Goal: Information Seeking & Learning: Find contact information

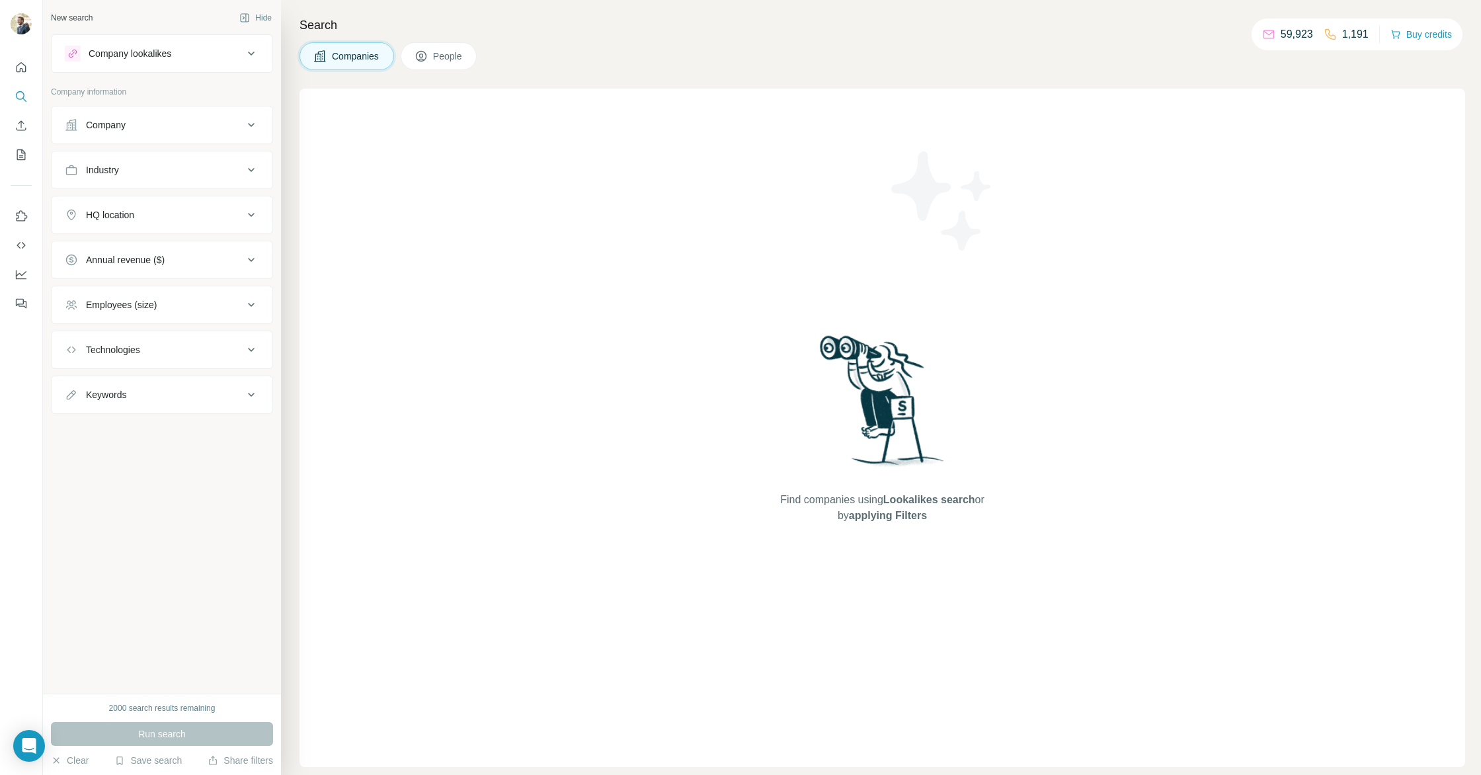
click at [138, 122] on div "Company" at bounding box center [154, 124] width 179 height 13
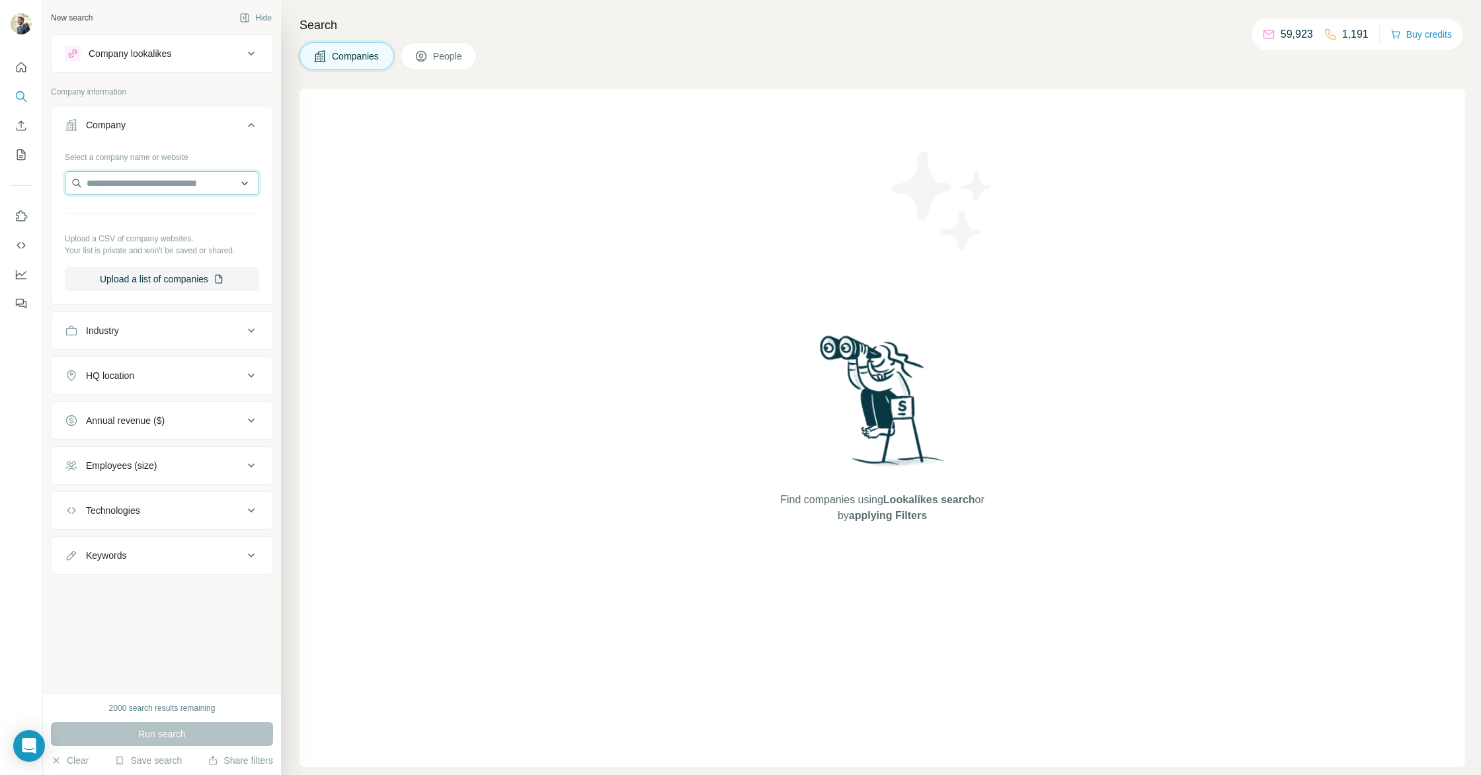
click at [148, 185] on input "text" at bounding box center [162, 183] width 194 height 24
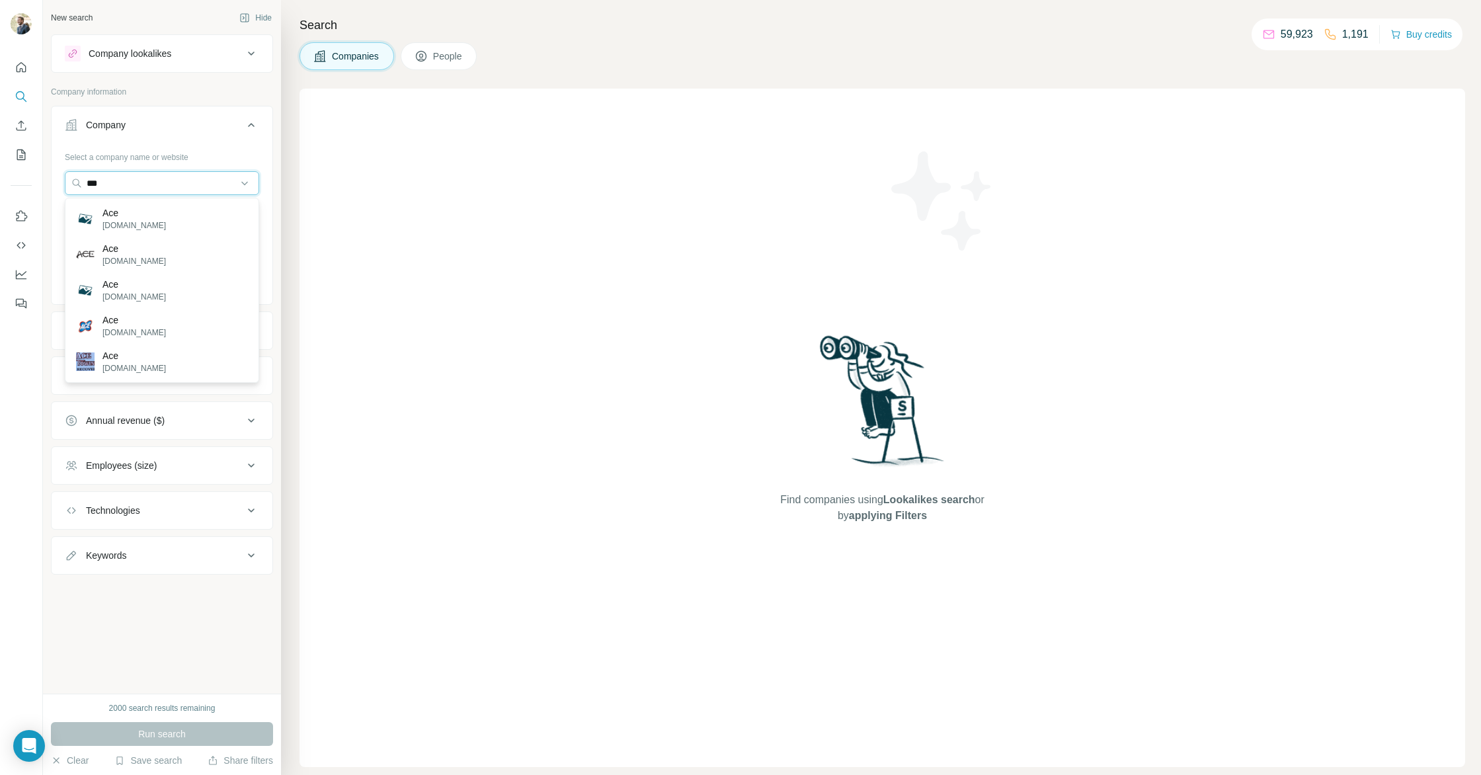
click at [26, 169] on div "New search Hide Company lookalikes Company information Company Select a company…" at bounding box center [740, 387] width 1481 height 775
paste input "**********"
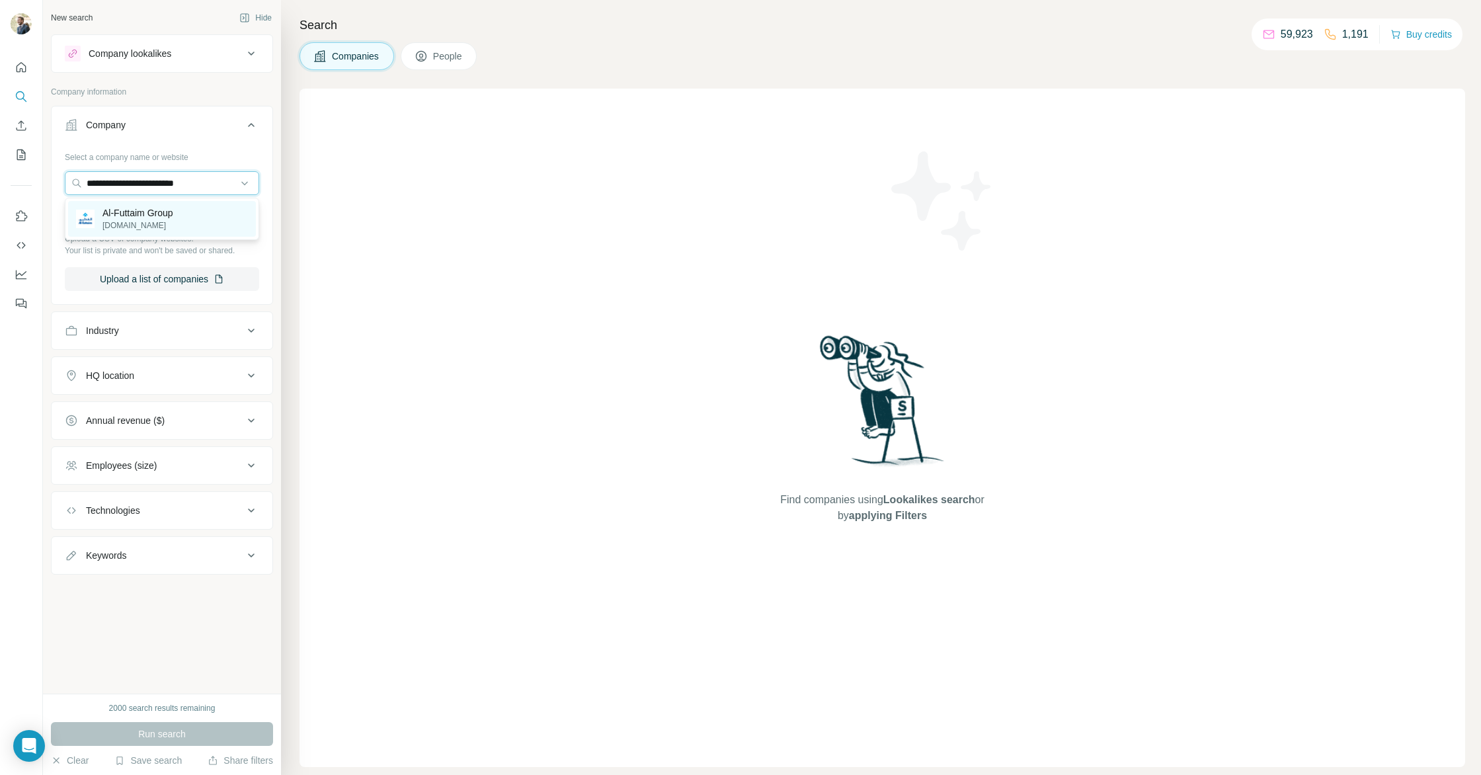
type input "**********"
click at [159, 218] on p "Al-Futtaim Group" at bounding box center [137, 212] width 71 height 13
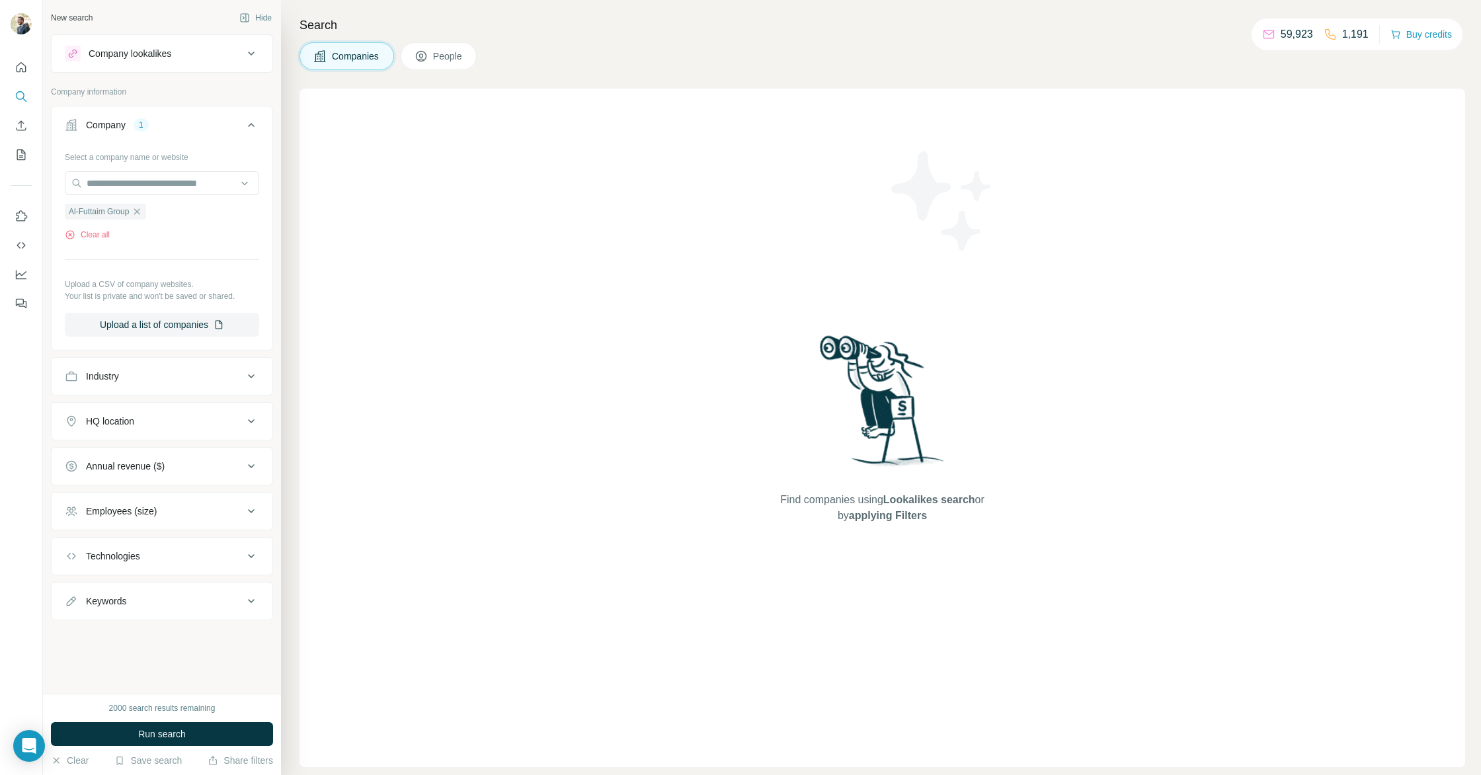
click at [167, 735] on span "Run search" at bounding box center [162, 733] width 48 height 13
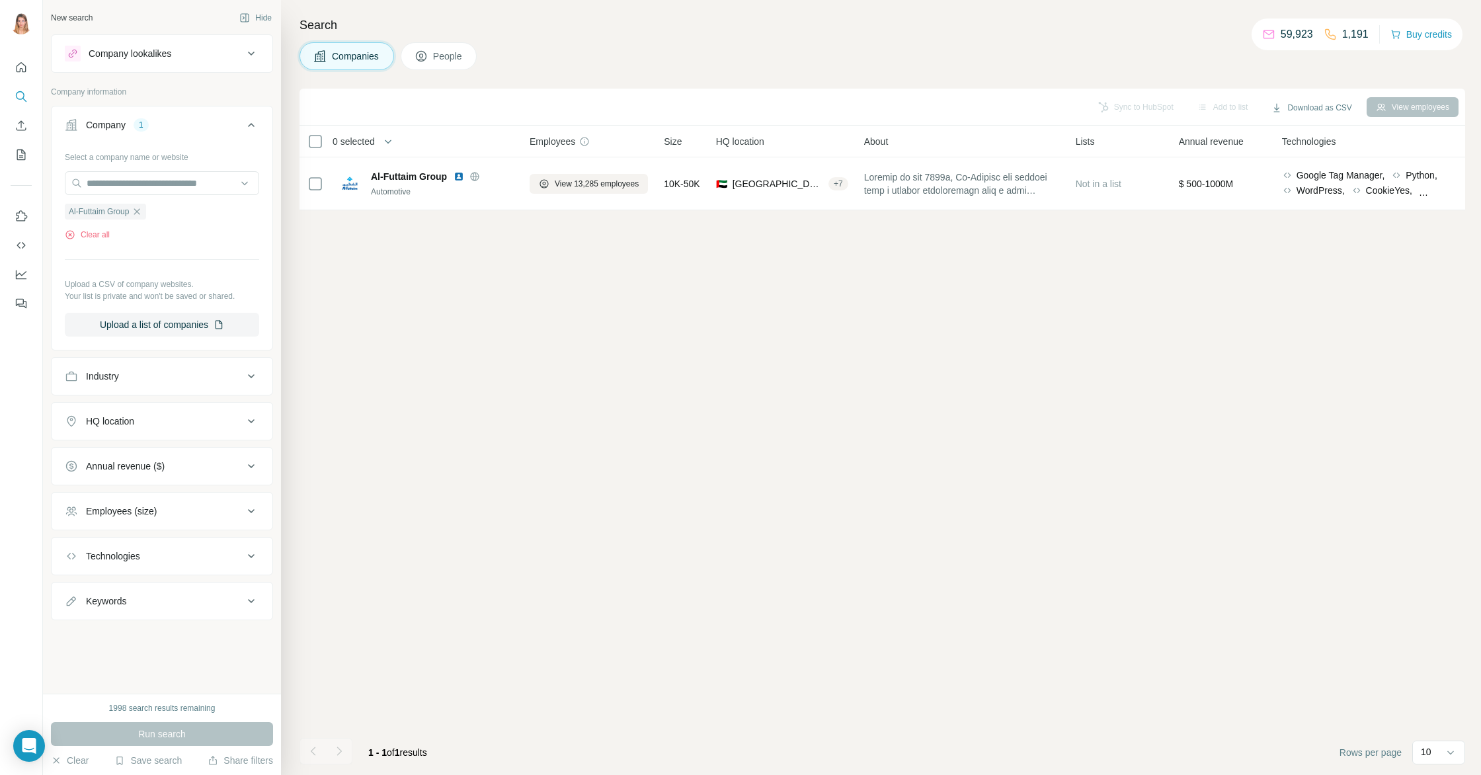
click at [176, 123] on div "Company 1" at bounding box center [154, 124] width 179 height 13
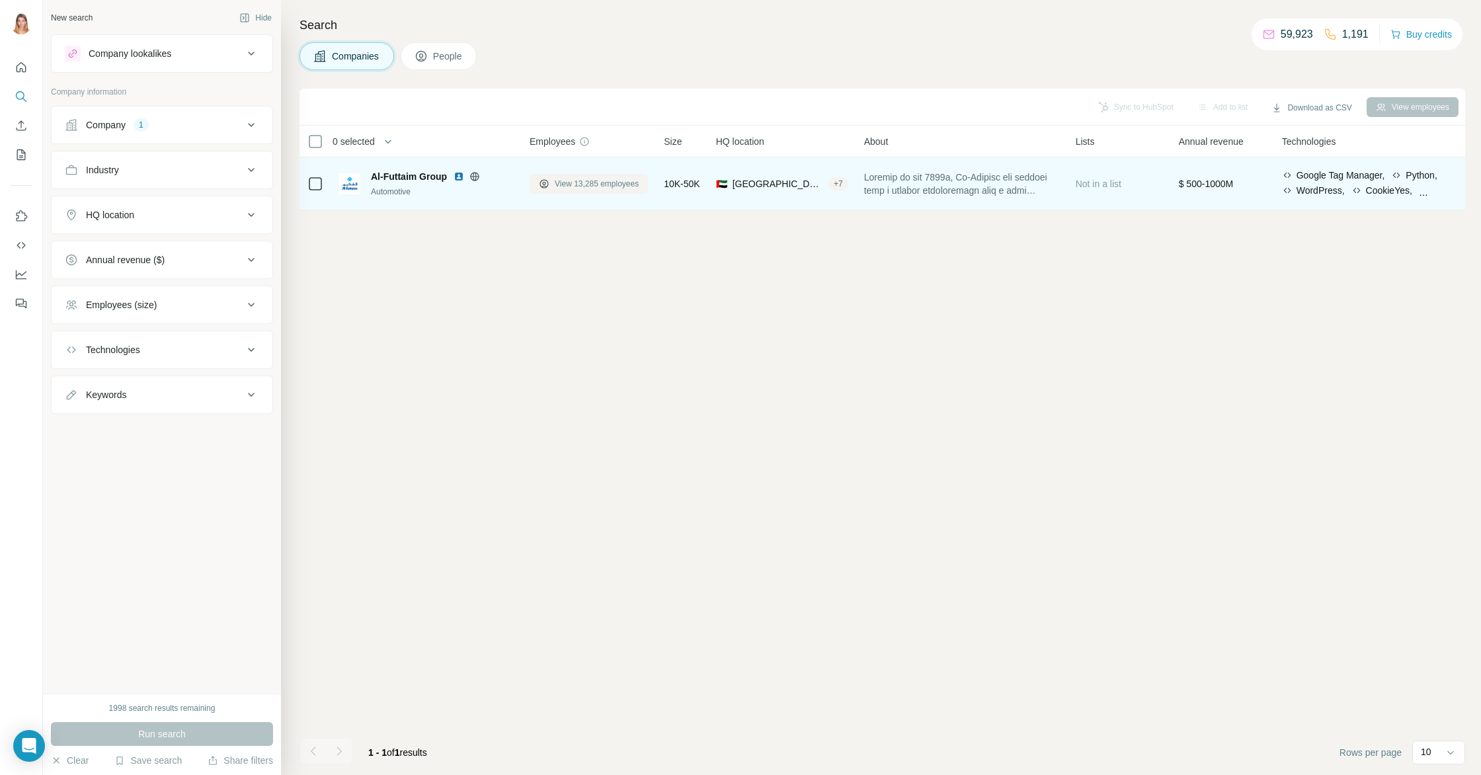
click at [545, 186] on icon at bounding box center [544, 184] width 11 height 11
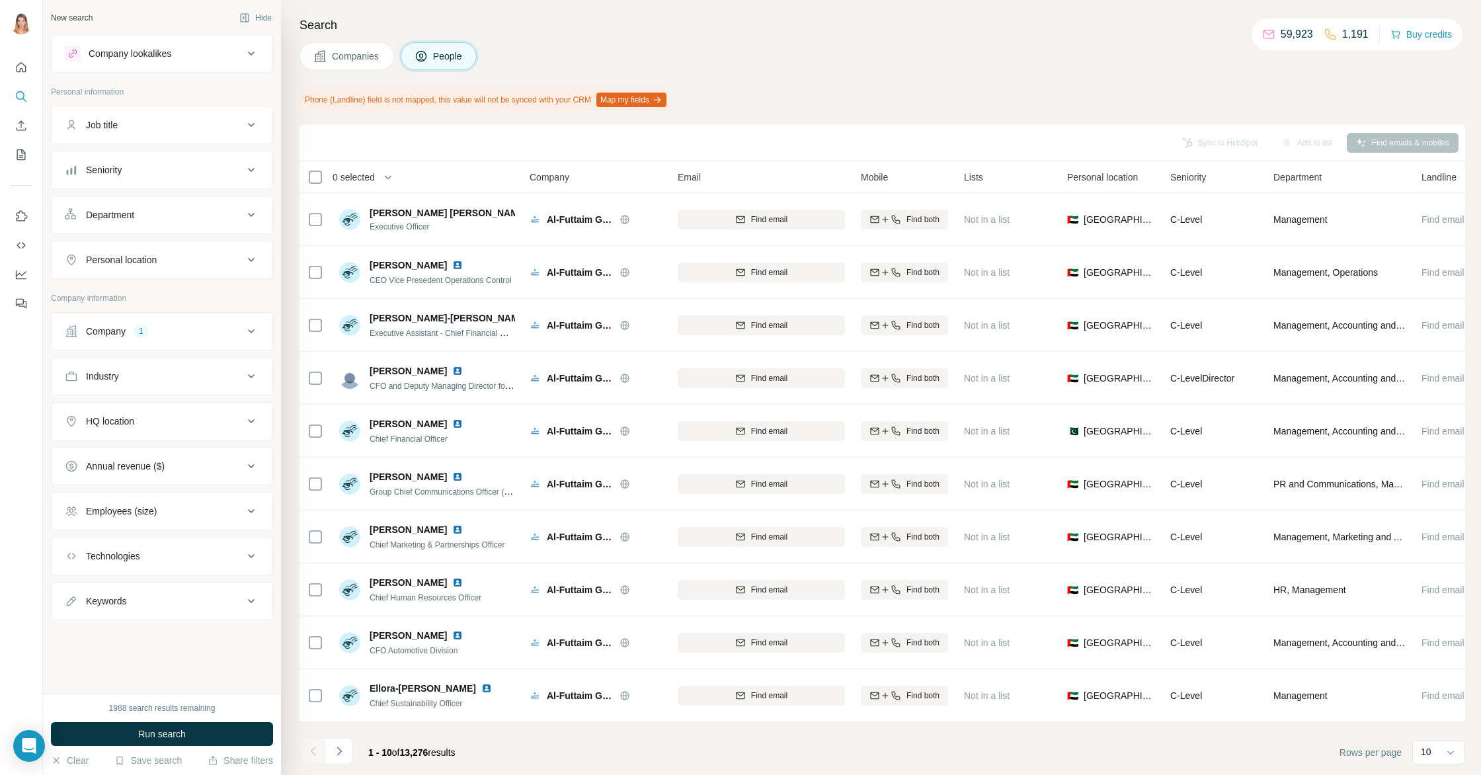
click at [172, 130] on div "Job title" at bounding box center [154, 124] width 179 height 13
click at [88, 165] on input "text" at bounding box center [149, 158] width 168 height 24
type input "**********"
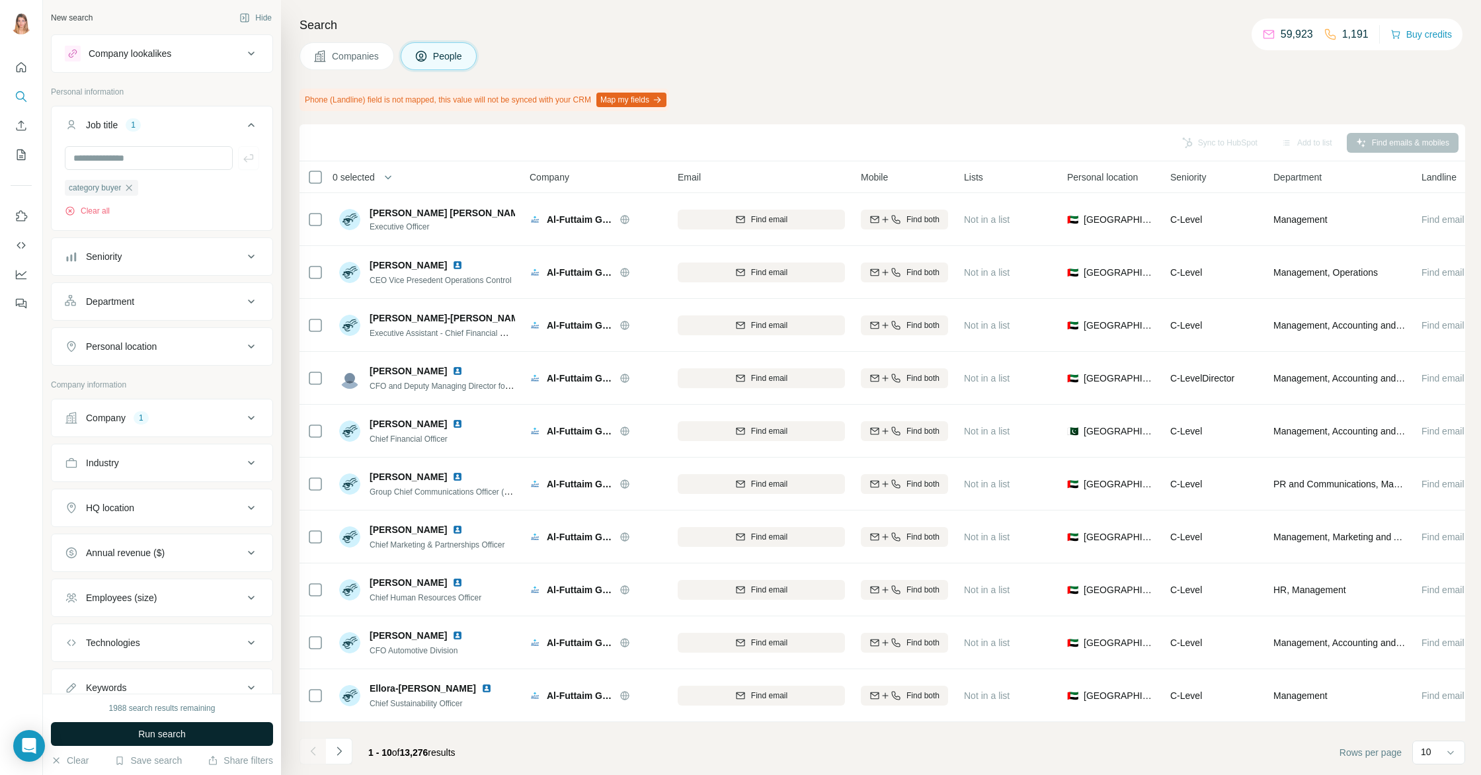
click at [169, 729] on span "Run search" at bounding box center [162, 733] width 48 height 13
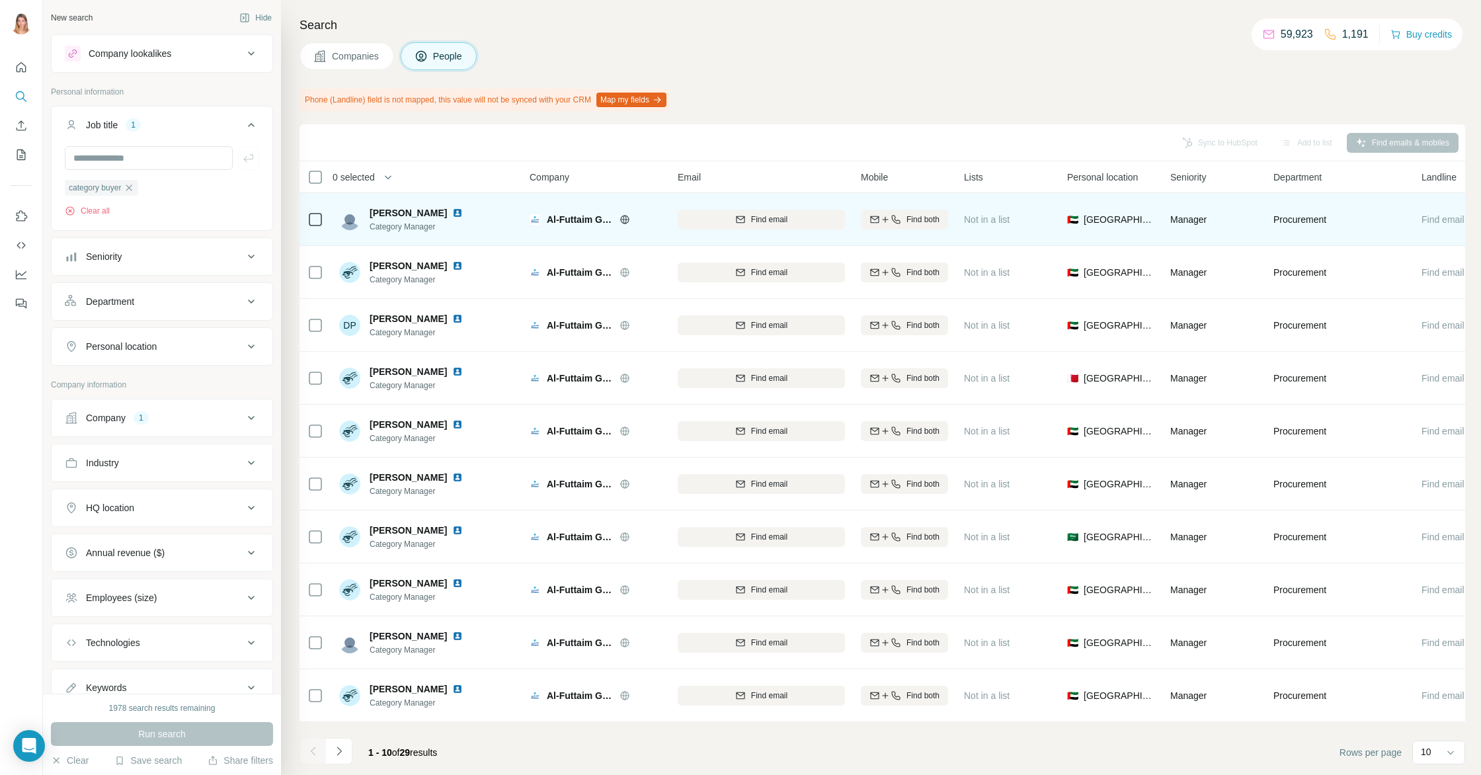
click at [463, 213] on img at bounding box center [457, 213] width 11 height 11
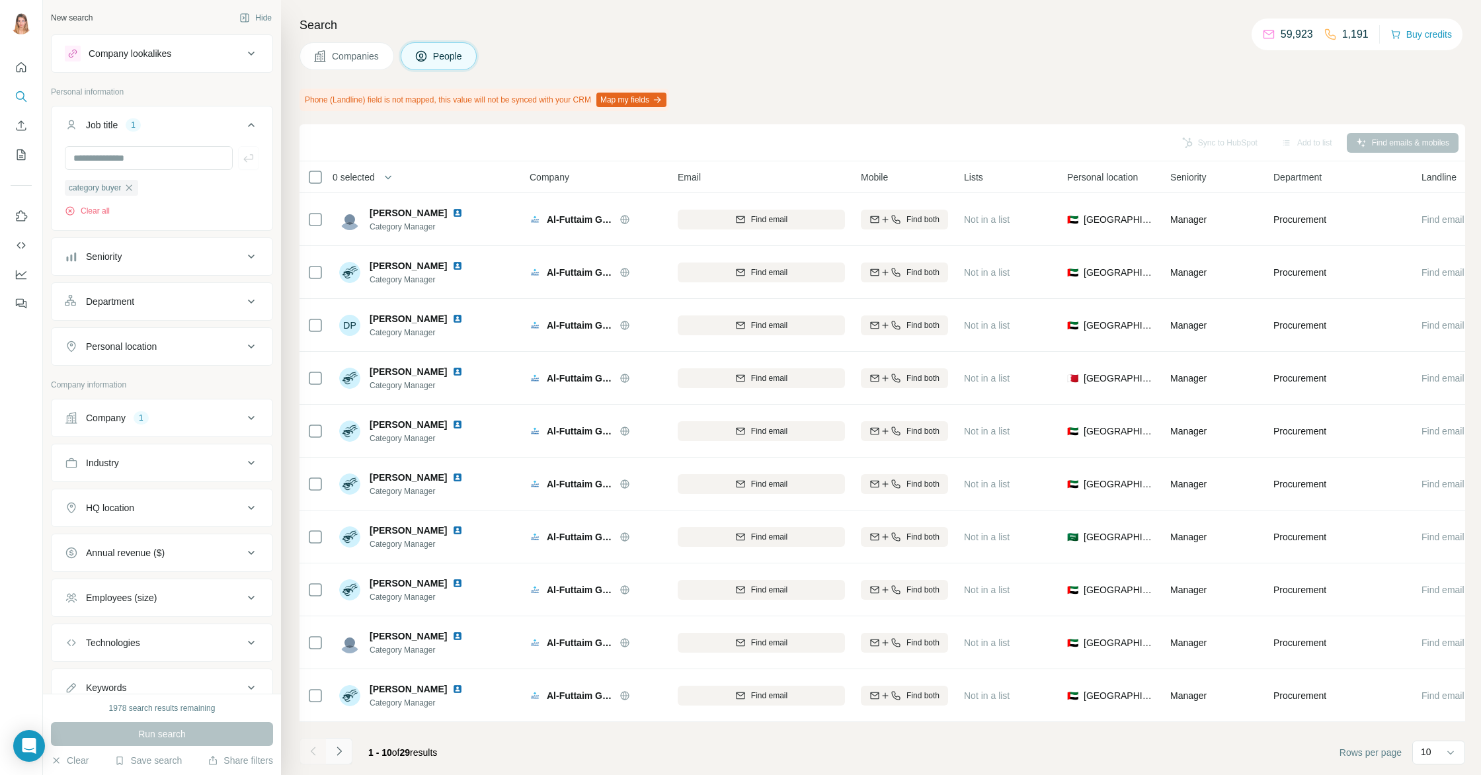
click at [348, 753] on button "Navigate to next page" at bounding box center [339, 751] width 26 height 26
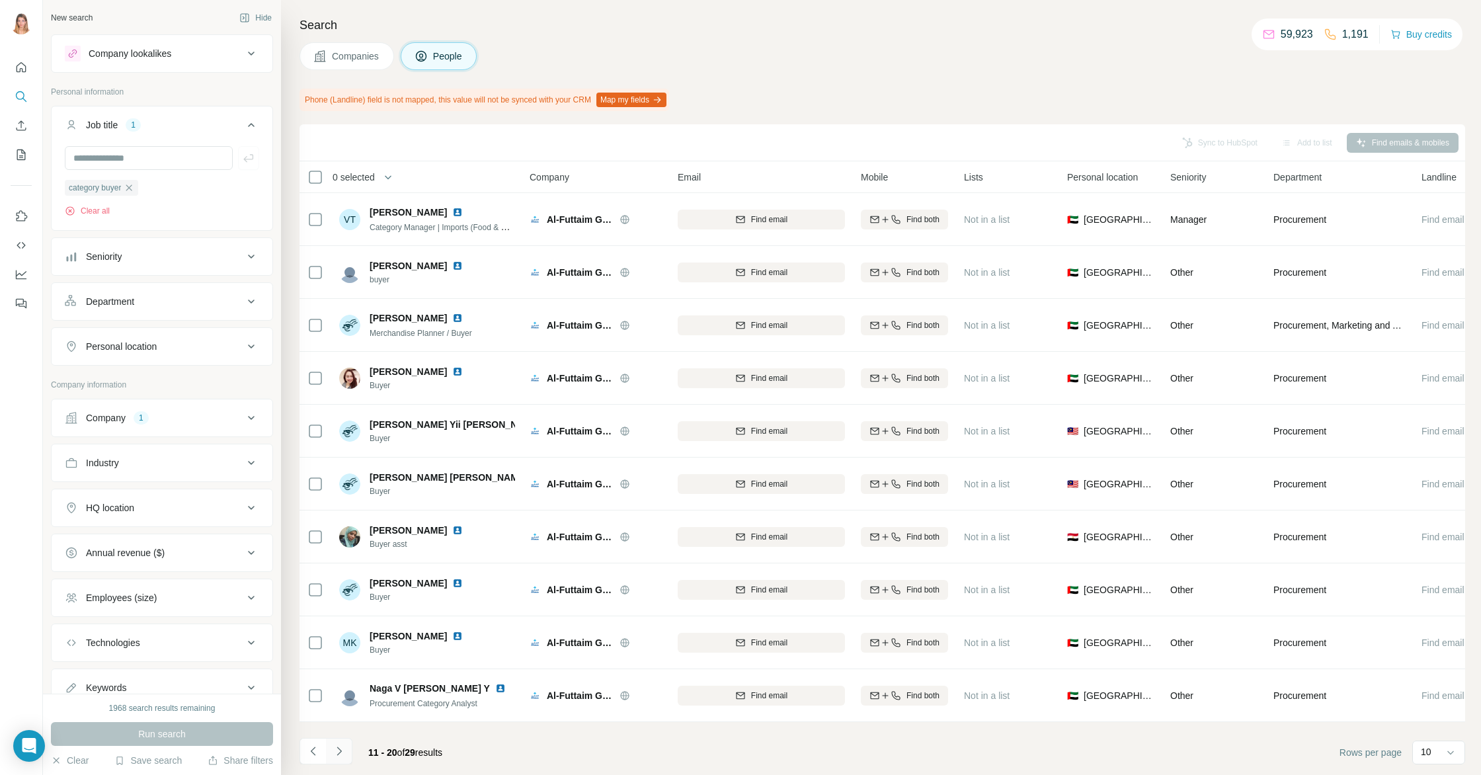
click at [348, 753] on button "Navigate to next page" at bounding box center [339, 751] width 26 height 26
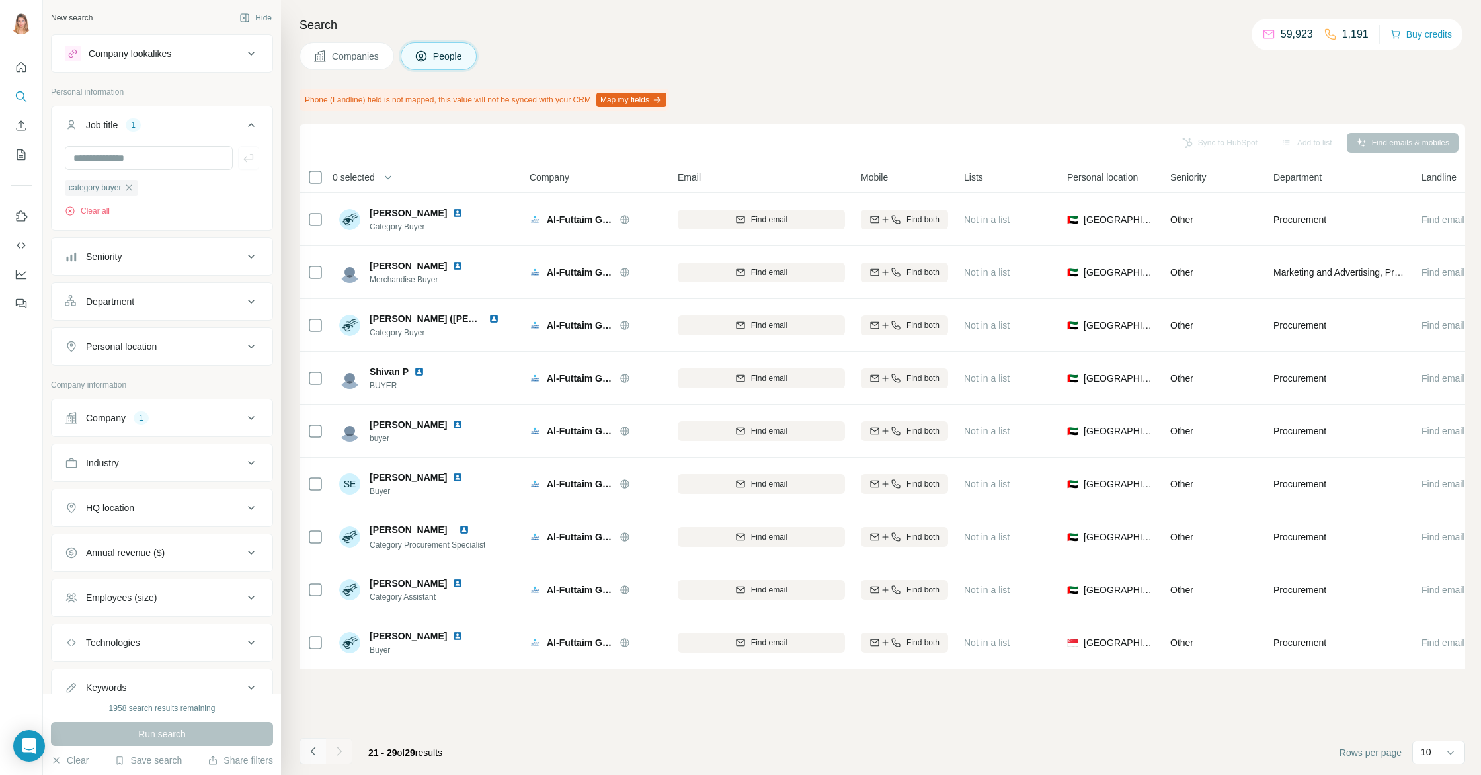
click at [315, 753] on icon "Navigate to previous page" at bounding box center [313, 751] width 13 height 13
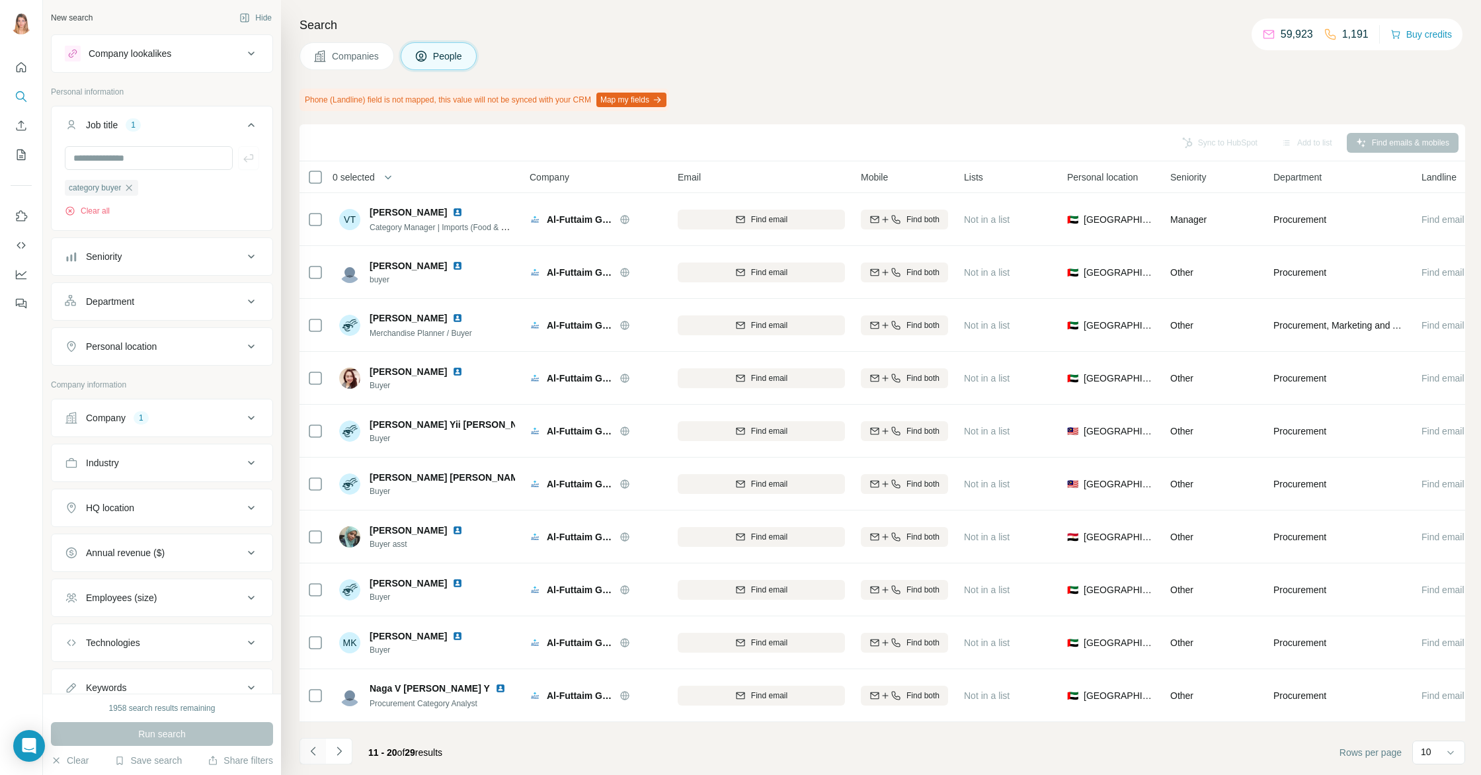
click at [315, 753] on icon "Navigate to previous page" at bounding box center [313, 751] width 13 height 13
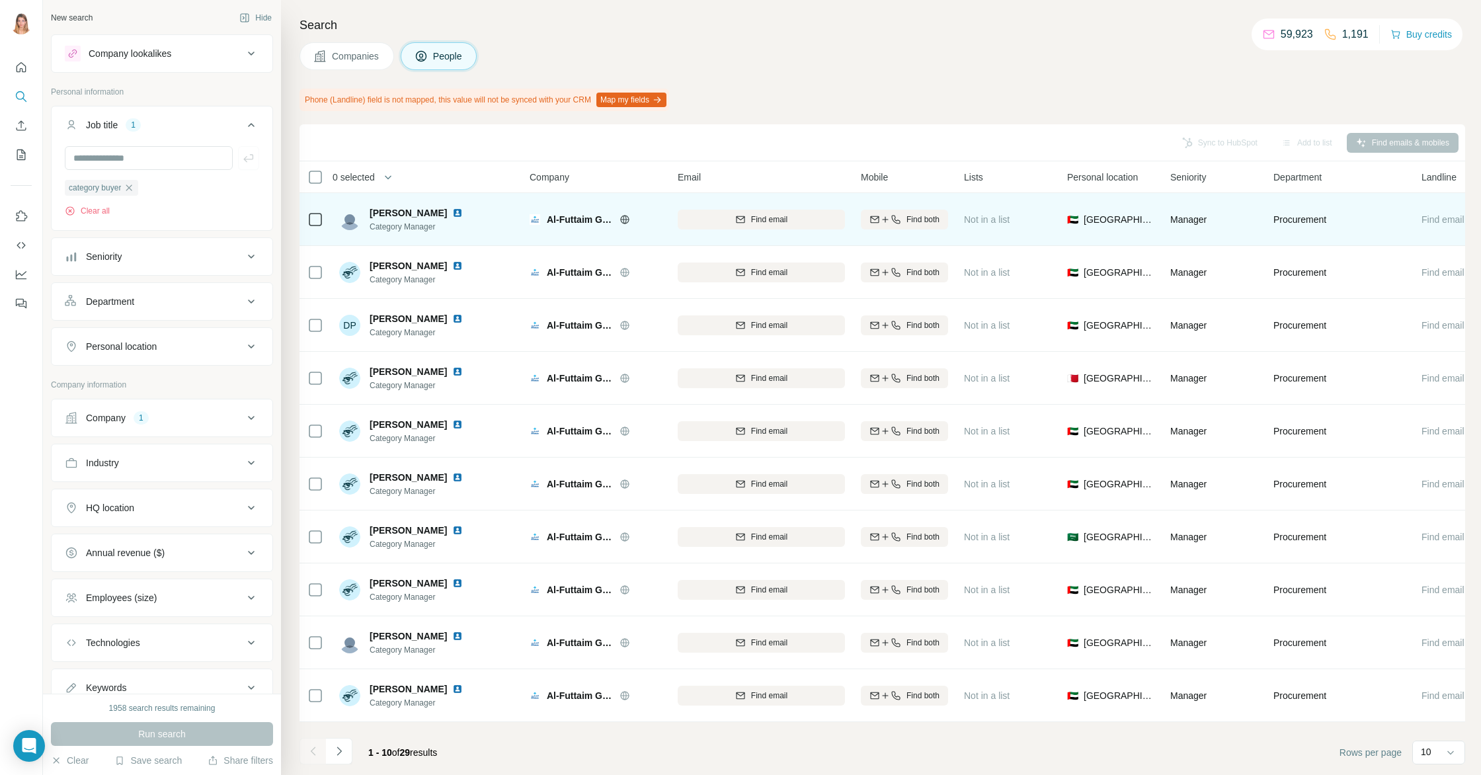
click at [463, 210] on img at bounding box center [457, 213] width 11 height 11
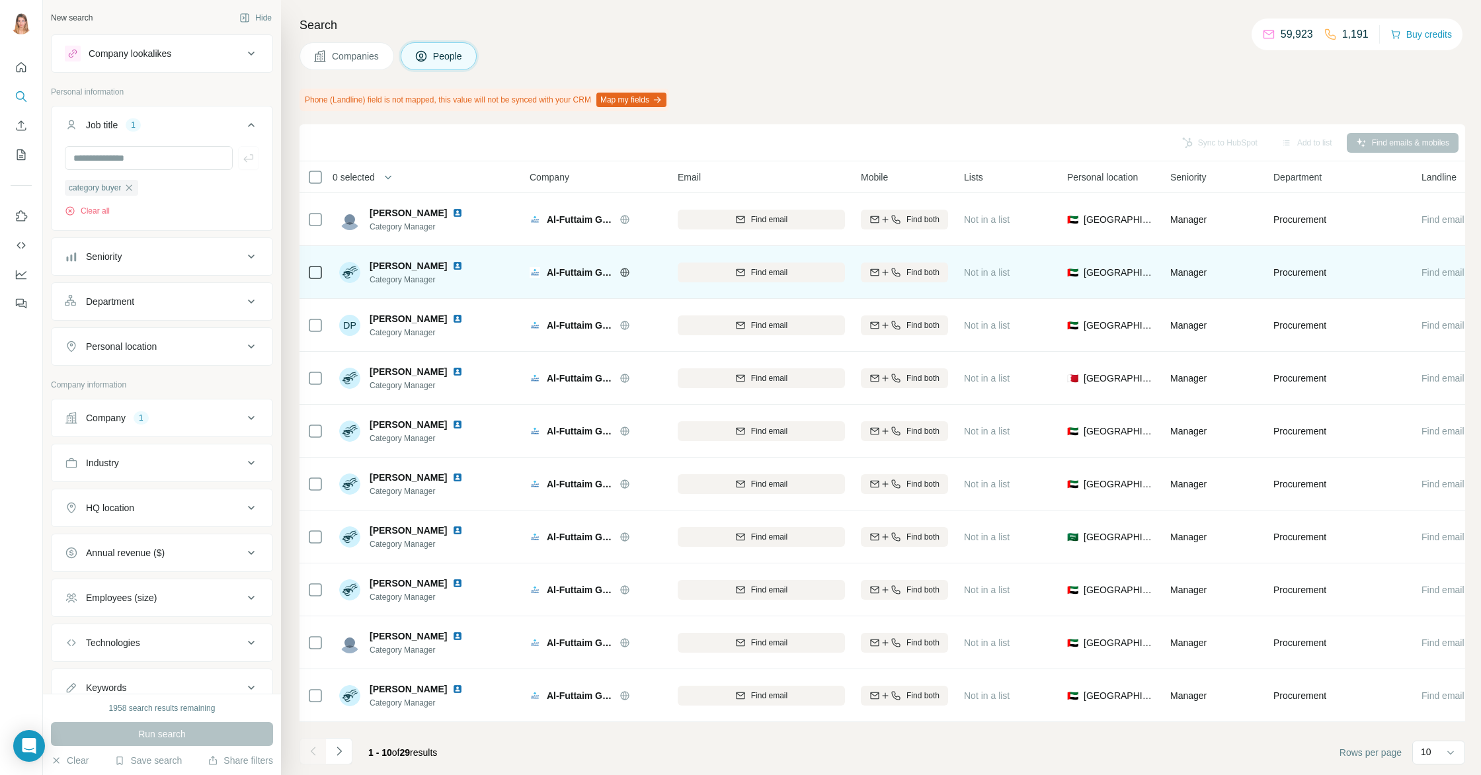
click at [452, 268] on img at bounding box center [457, 266] width 11 height 11
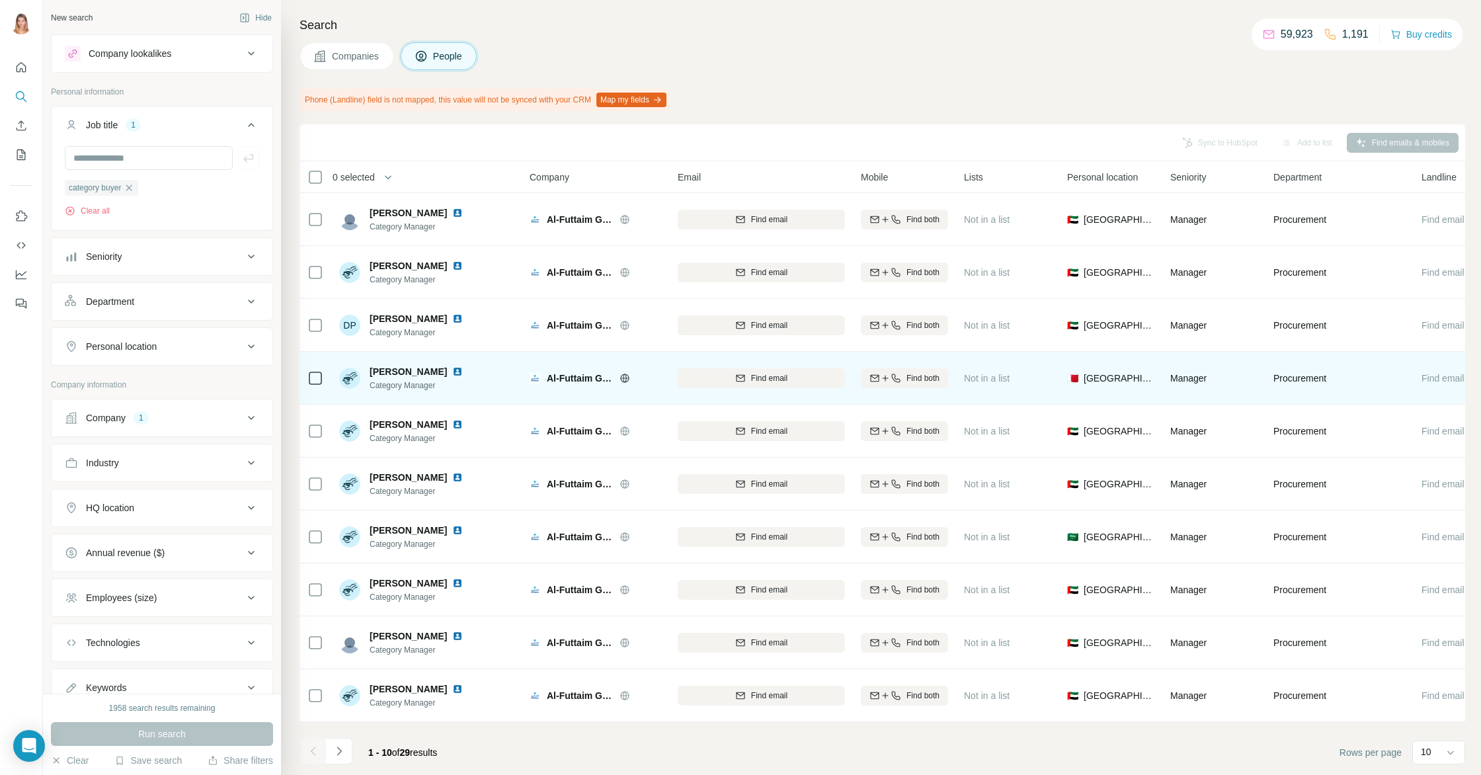
click at [452, 373] on img at bounding box center [457, 371] width 11 height 11
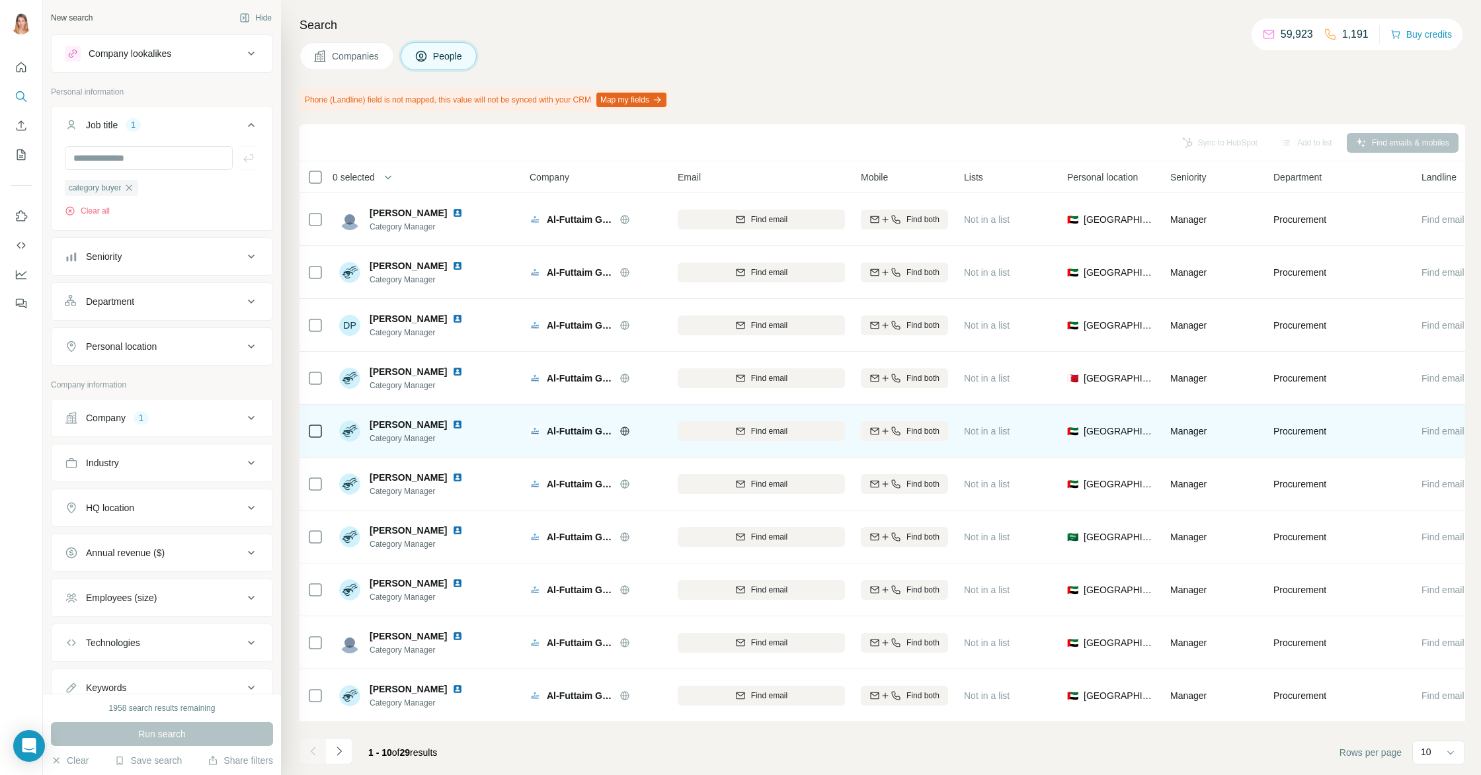
click at [452, 423] on img at bounding box center [457, 424] width 11 height 11
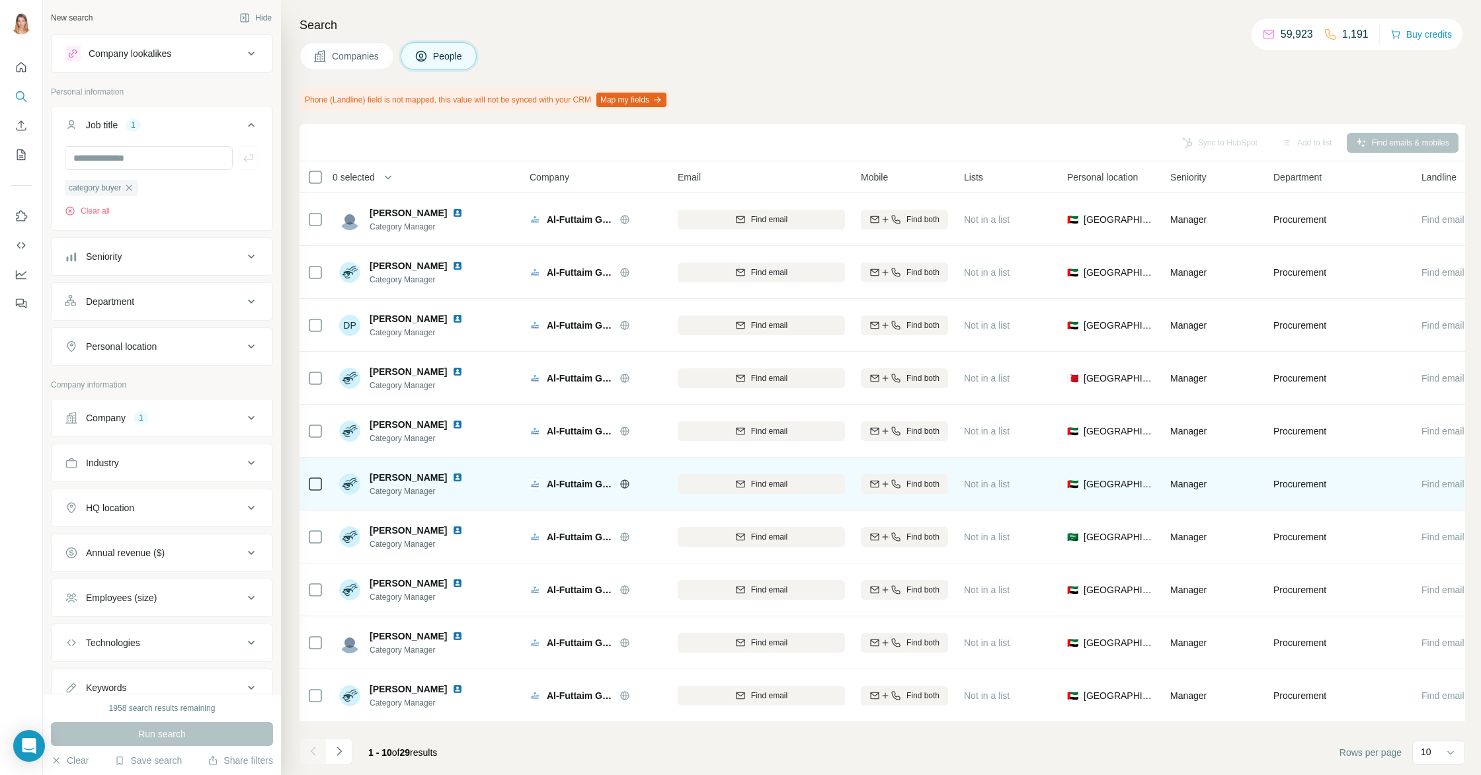
click at [463, 481] on img at bounding box center [457, 477] width 11 height 11
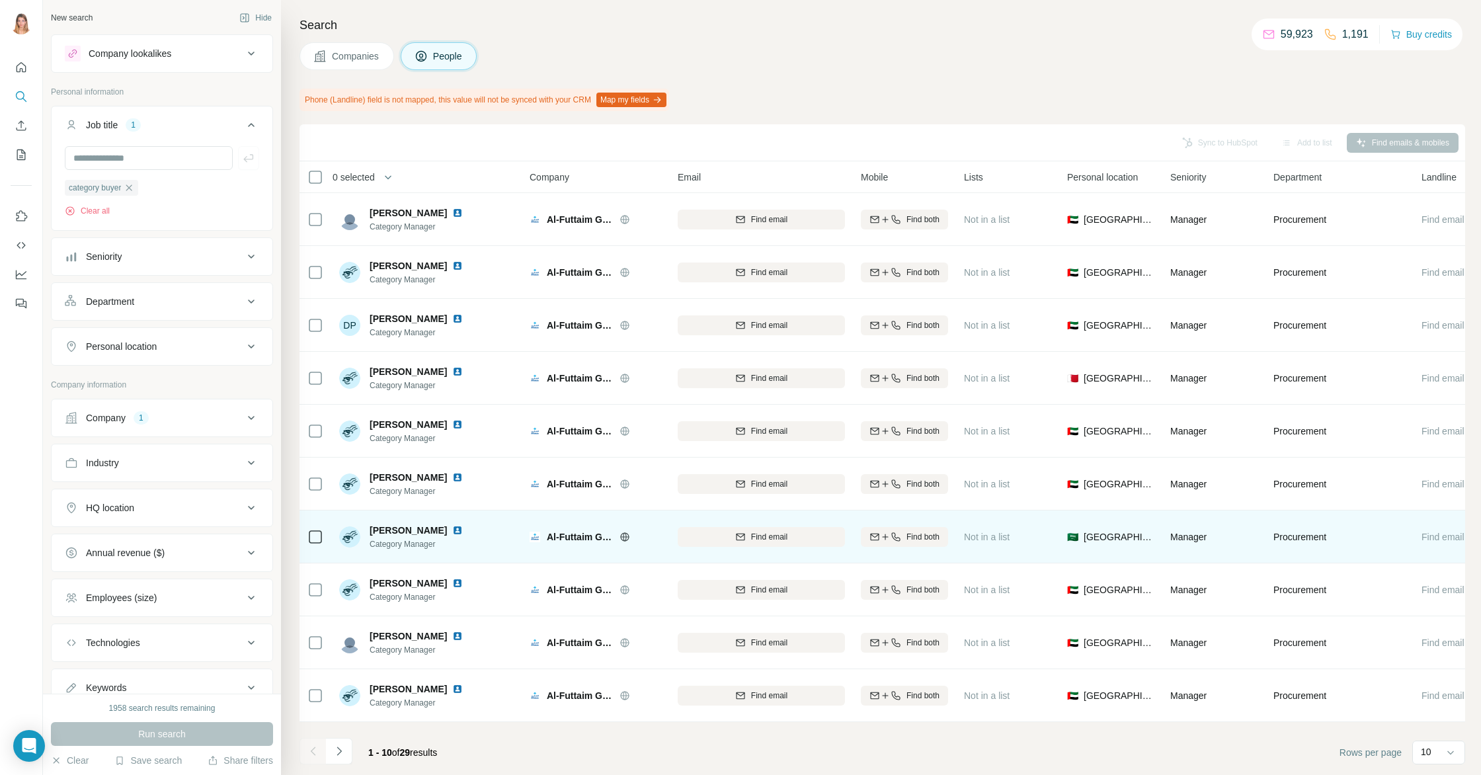
click at [463, 530] on img at bounding box center [457, 530] width 11 height 11
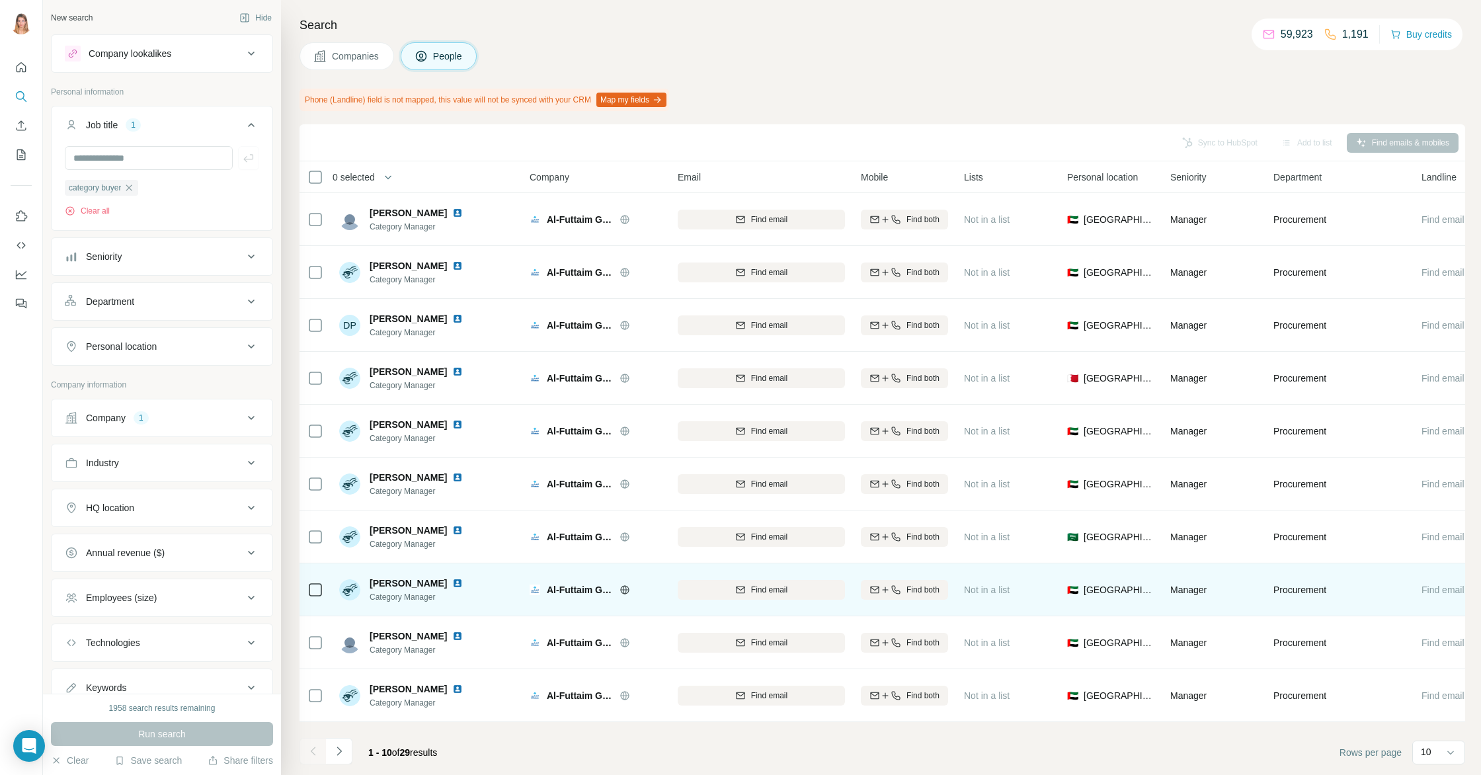
click at [459, 585] on img at bounding box center [457, 583] width 11 height 11
